Goal: Task Accomplishment & Management: Use online tool/utility

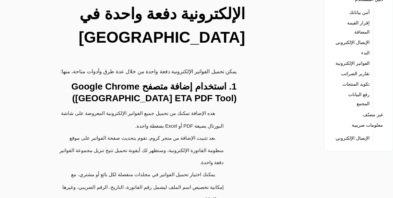
scroll to position [65, 0]
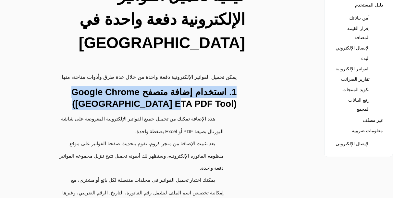
drag, startPoint x: 180, startPoint y: 106, endPoint x: 43, endPoint y: 77, distance: 139.9
copy div "يمكن تحميل الفواتير الإلكترونية دفعة واحدة من خلال عدة طرق وأدوات متاحة، منها: …"
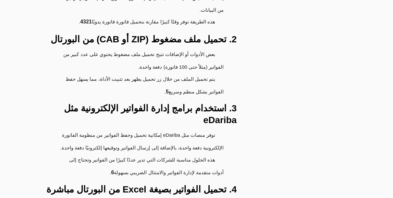
scroll to position [260, 0]
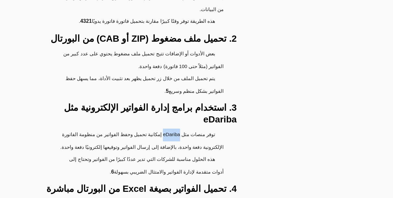
drag, startPoint x: 183, startPoint y: 113, endPoint x: 168, endPoint y: 114, distance: 14.9
click at [168, 128] on li "توفر منصات مثل eDariba إمكانية تحميل وحفظ الفواتير من منظومة الفاتورة الإلكترون…" at bounding box center [137, 140] width 173 height 25
copy li "eDariba"
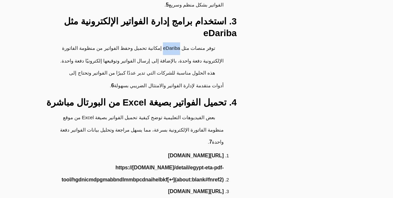
scroll to position [357, 0]
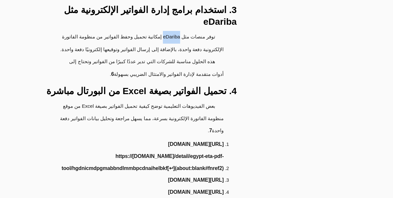
click at [168, 138] on link "https://www.youtube.com/watch?v=o7s6jU27ta4[↩︎](about:blank#fnref1)" at bounding box center [196, 144] width 56 height 12
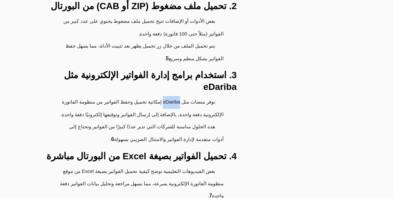
scroll to position [325, 0]
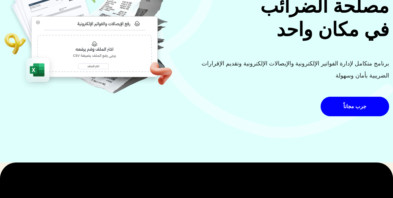
scroll to position [92, 0]
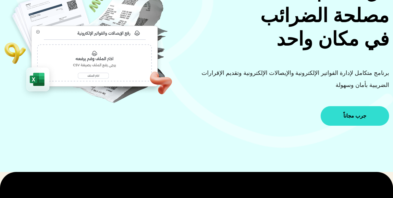
click at [366, 110] on link "جرب مجاناً" at bounding box center [355, 115] width 69 height 19
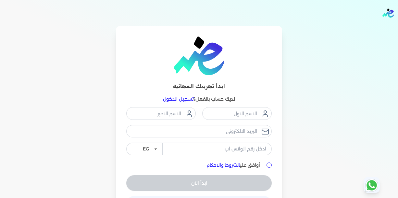
scroll to position [24, 0]
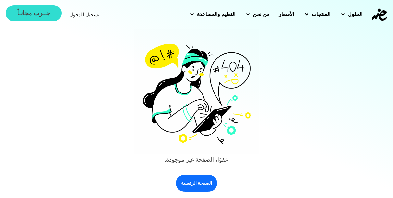
click at [36, 15] on span "جــرب مجانـاً" at bounding box center [33, 13] width 33 height 6
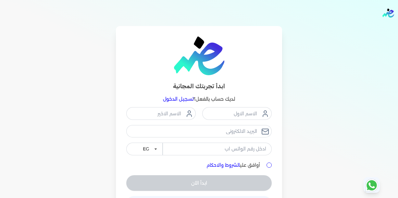
scroll to position [24, 0]
